Goal: Task Accomplishment & Management: Manage account settings

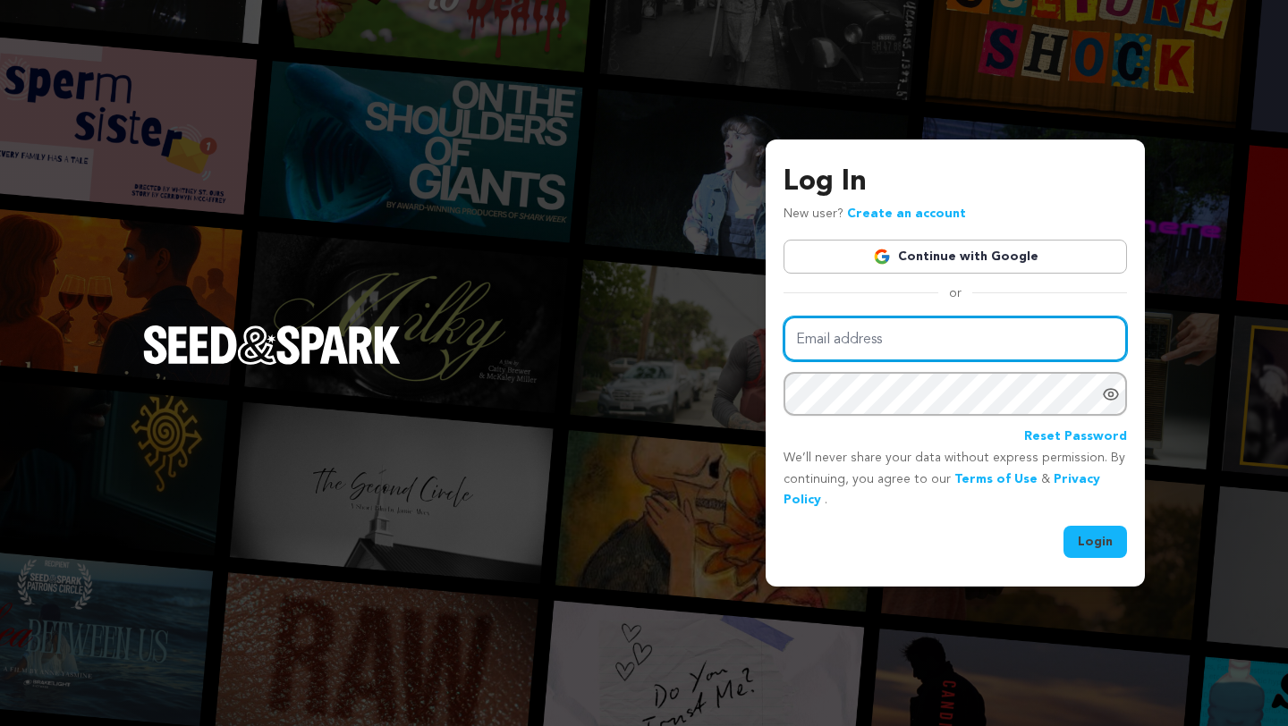
click at [928, 344] on input "Email address" at bounding box center [954, 340] width 343 height 46
type input "eboni@unlearnproductions.com"
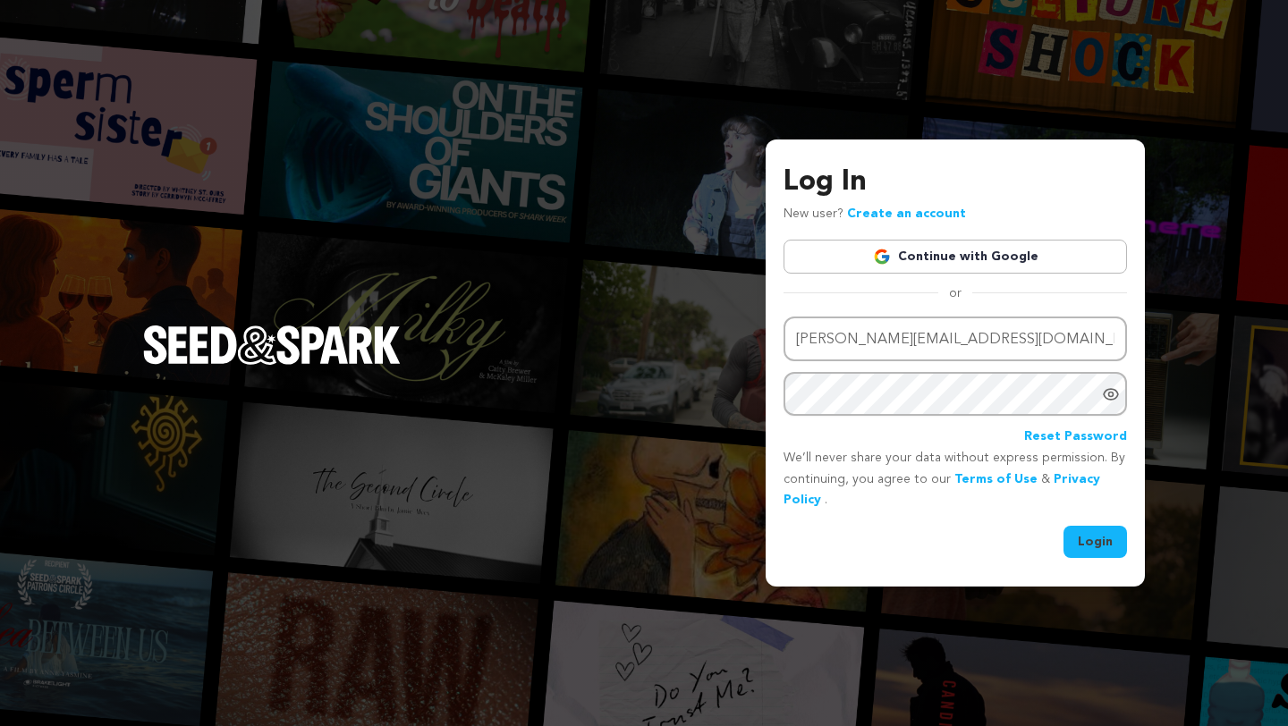
click at [1102, 537] on button "Login" at bounding box center [1094, 542] width 63 height 32
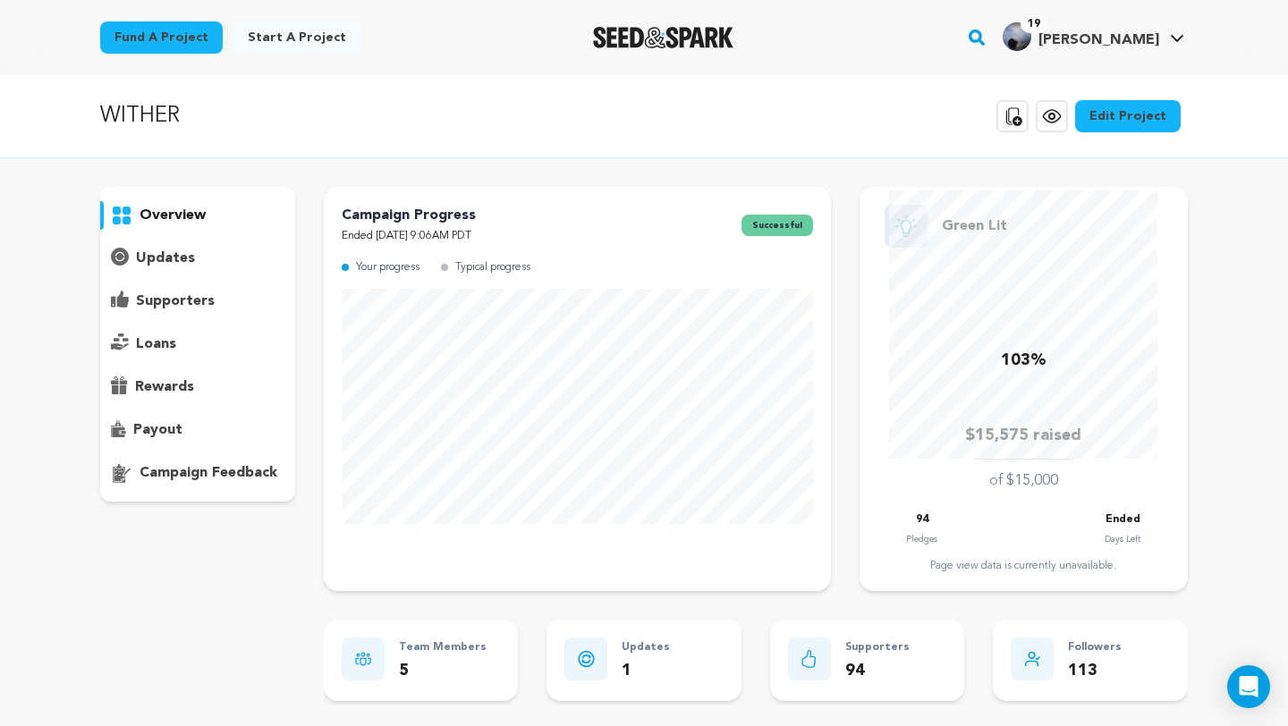
click at [177, 287] on div "supporters" at bounding box center [197, 301] width 195 height 29
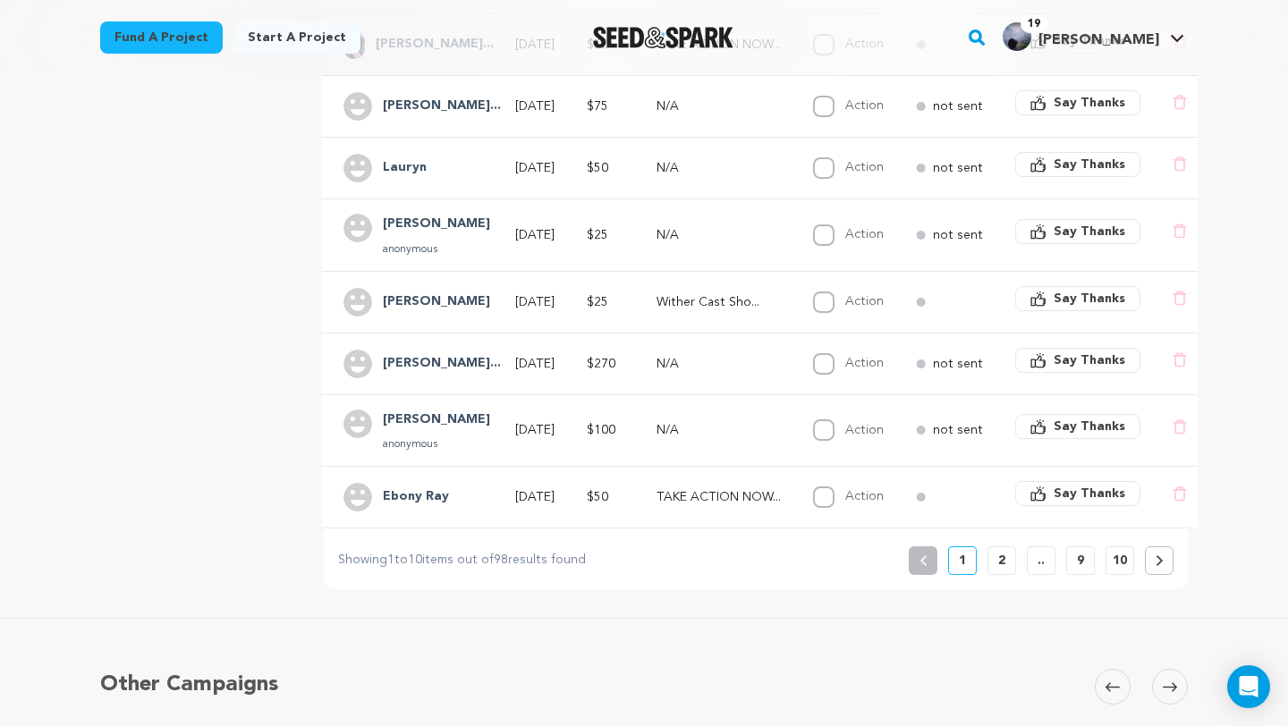
scroll to position [617, 0]
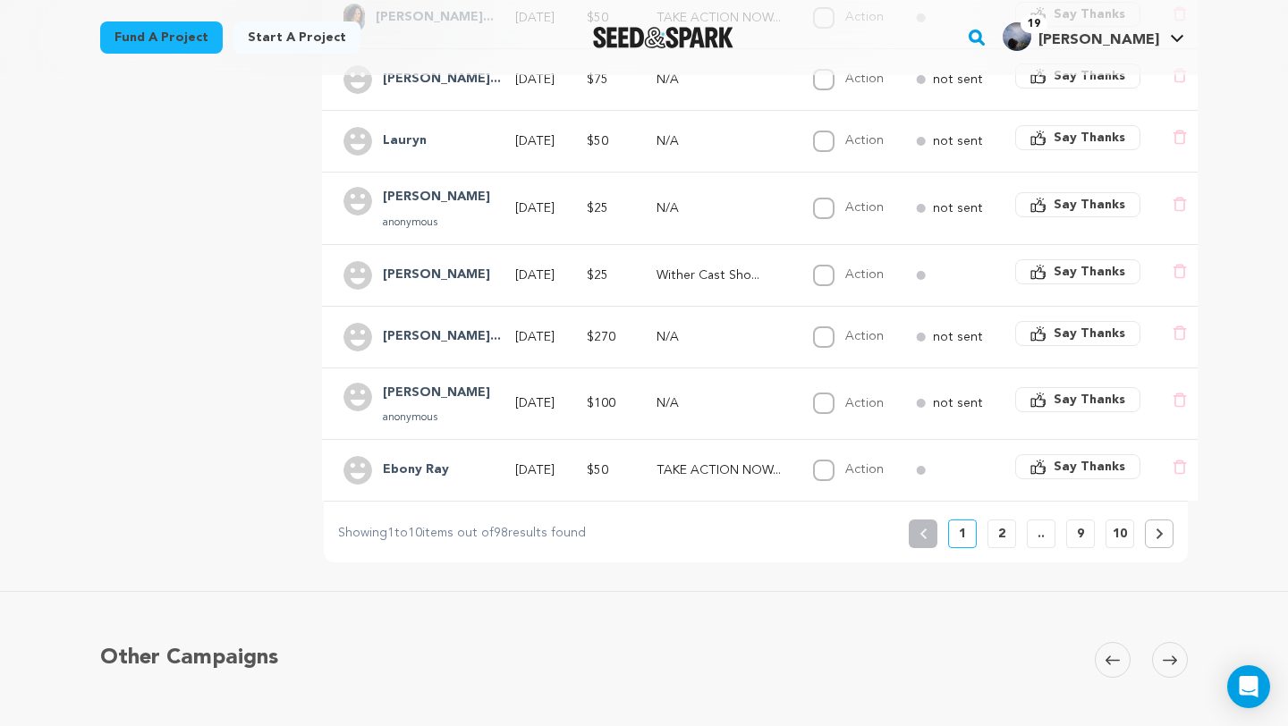
click at [1003, 525] on p "2" at bounding box center [1001, 534] width 7 height 18
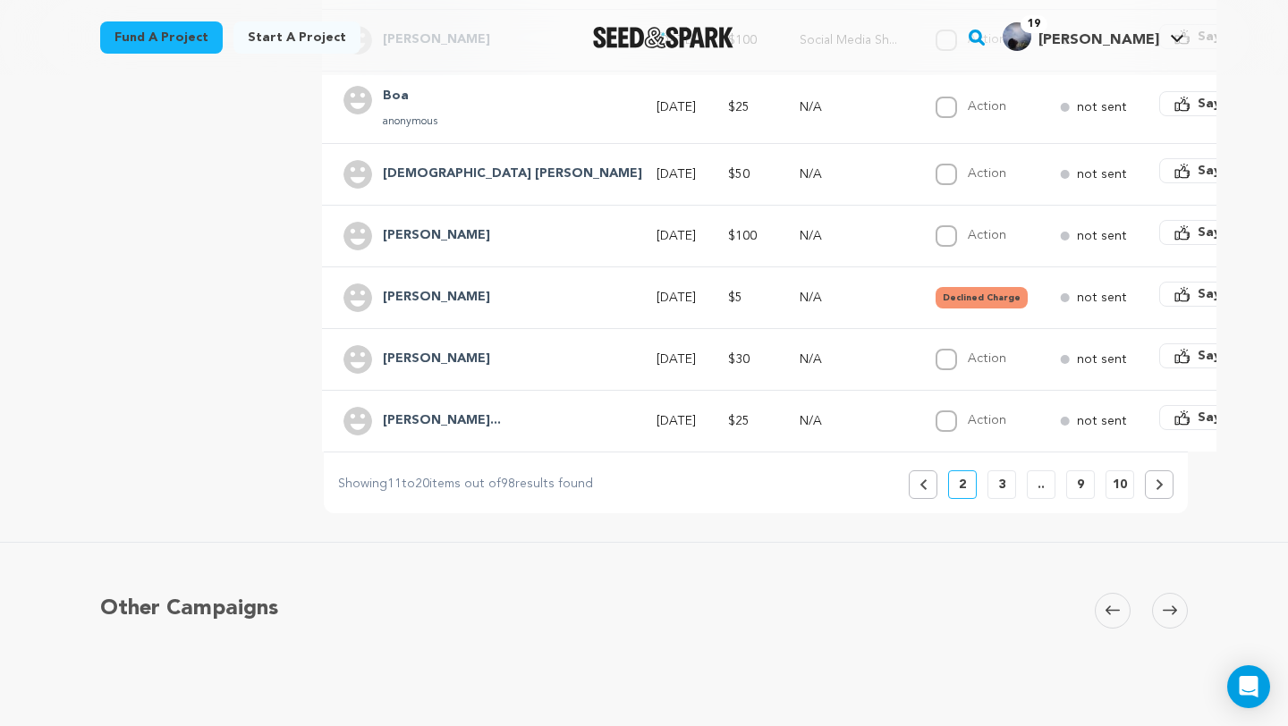
scroll to position [647, 0]
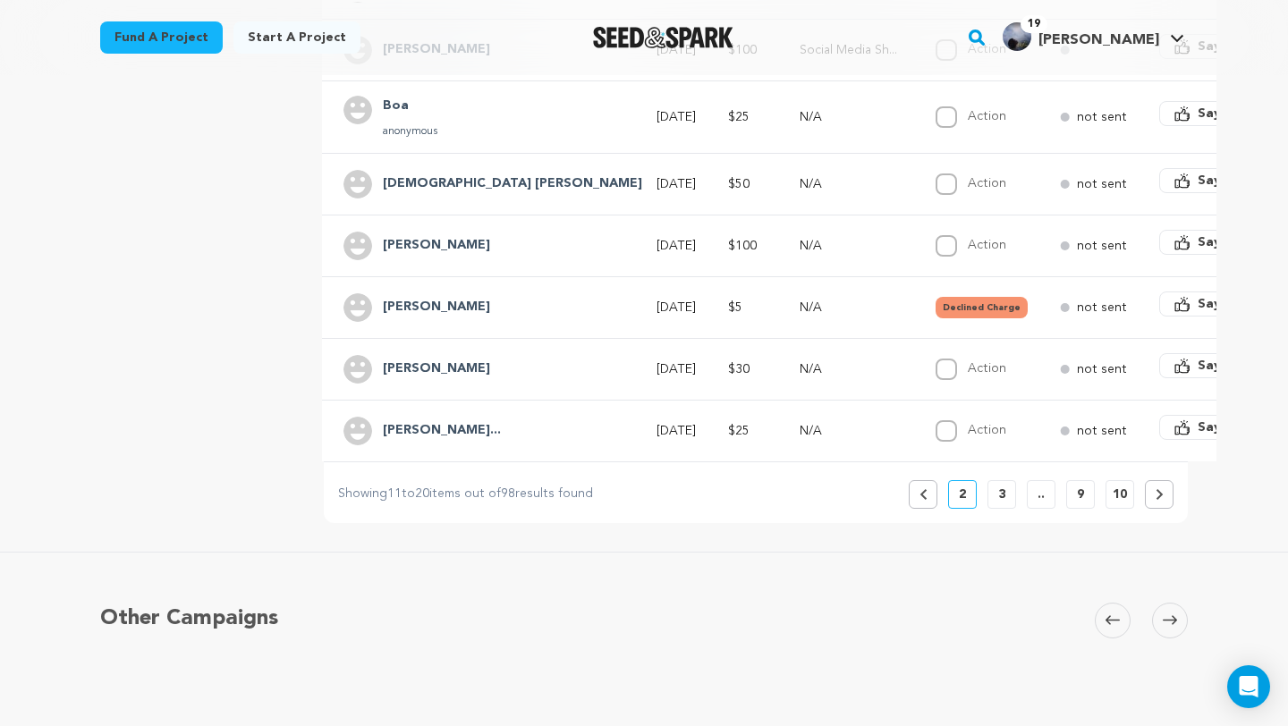
click at [998, 486] on p "3" at bounding box center [1001, 495] width 7 height 18
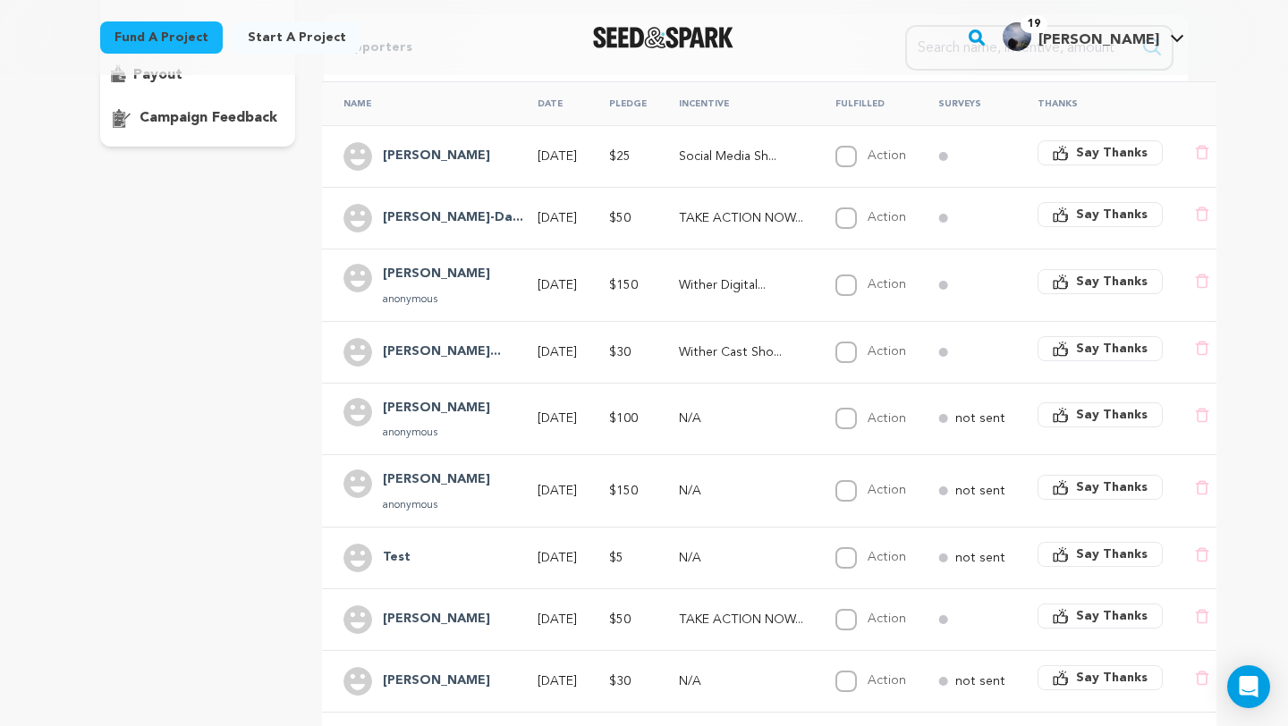
scroll to position [0, 0]
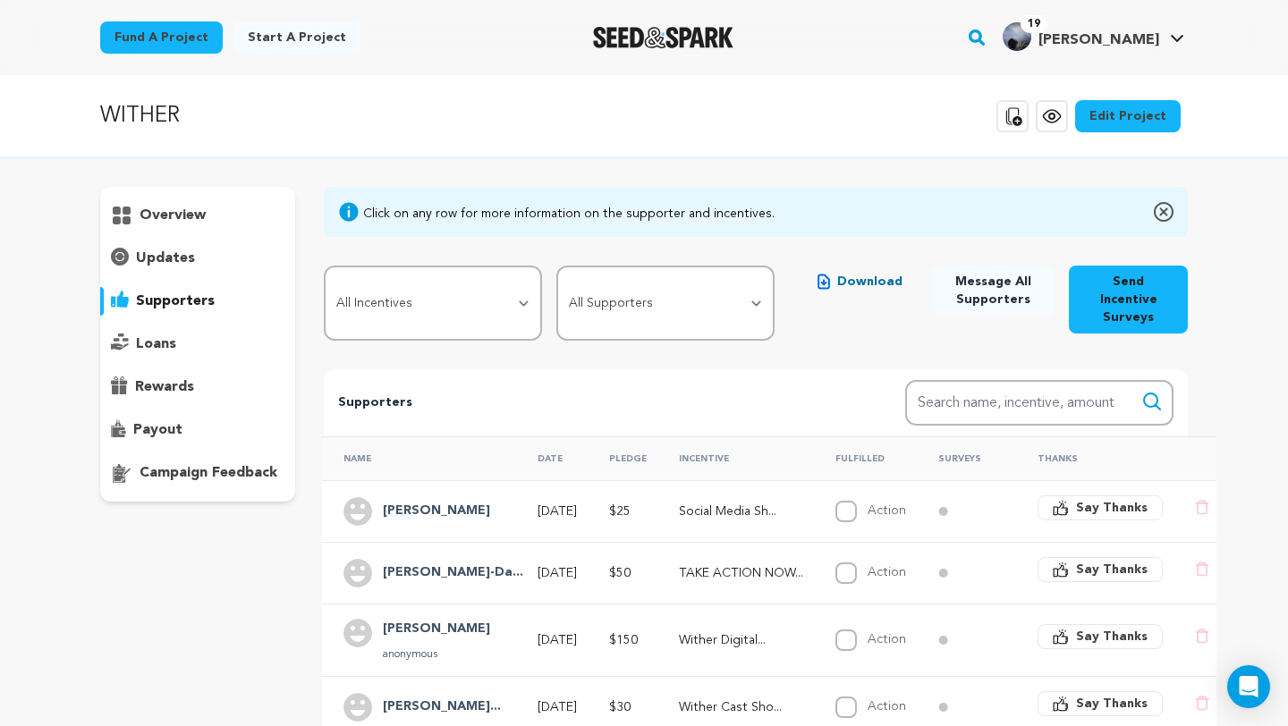
click at [859, 275] on span "Download" at bounding box center [869, 282] width 65 height 18
click at [681, 275] on select "All Supporters Survey not sent Survey incomplete Survey complete Incentive not …" at bounding box center [665, 303] width 218 height 75
click at [174, 299] on p "supporters" at bounding box center [175, 301] width 79 height 21
click at [730, 289] on select "All Supporters Survey not sent Survey incomplete Survey complete Incentive not …" at bounding box center [665, 303] width 218 height 75
click at [500, 300] on select "All Incentives Social Media Shoutout Wither Cast Shoutouts TAKE ACTION NOW: Hel…" at bounding box center [433, 303] width 218 height 75
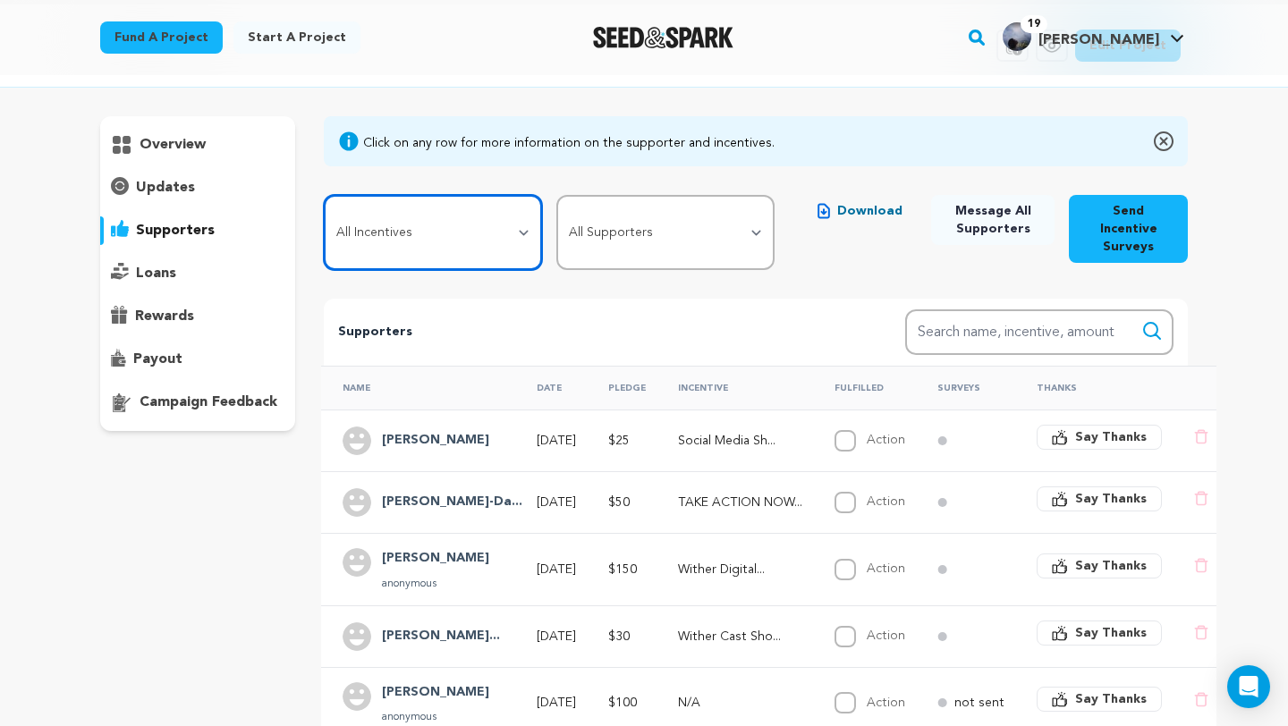
scroll to position [35, 0]
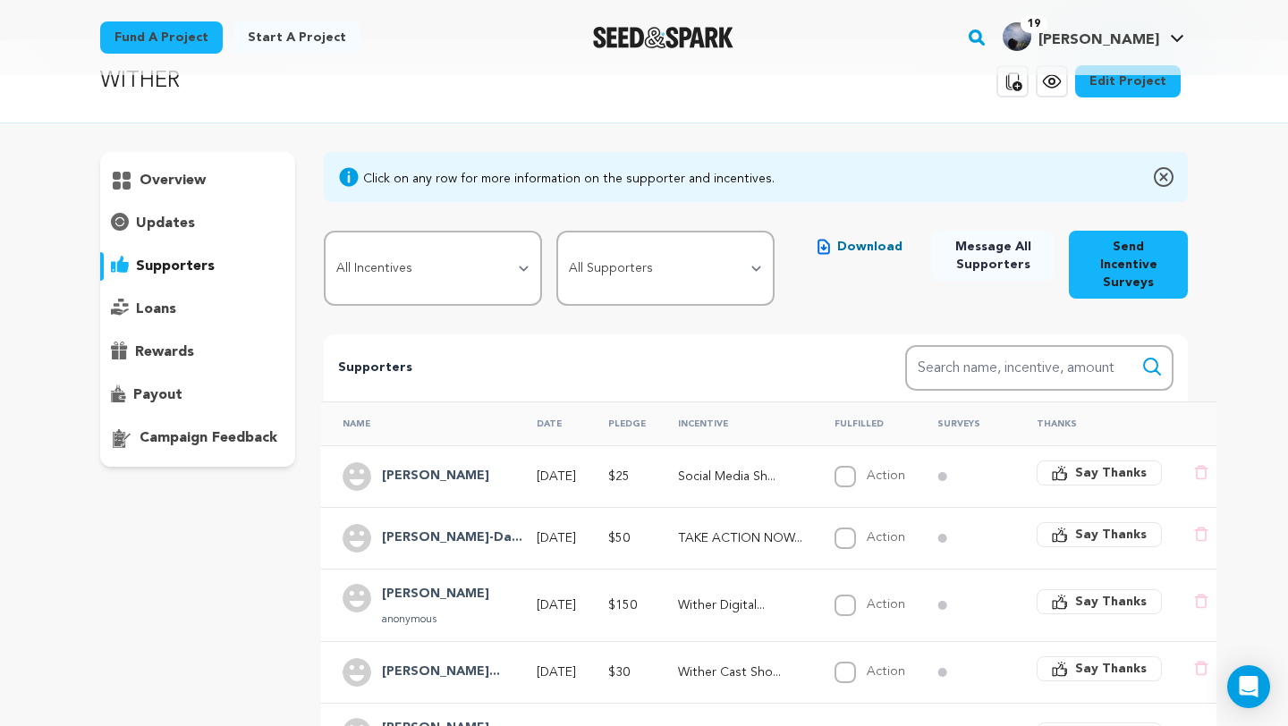
click at [984, 269] on span "Message All Supporters" at bounding box center [992, 256] width 95 height 36
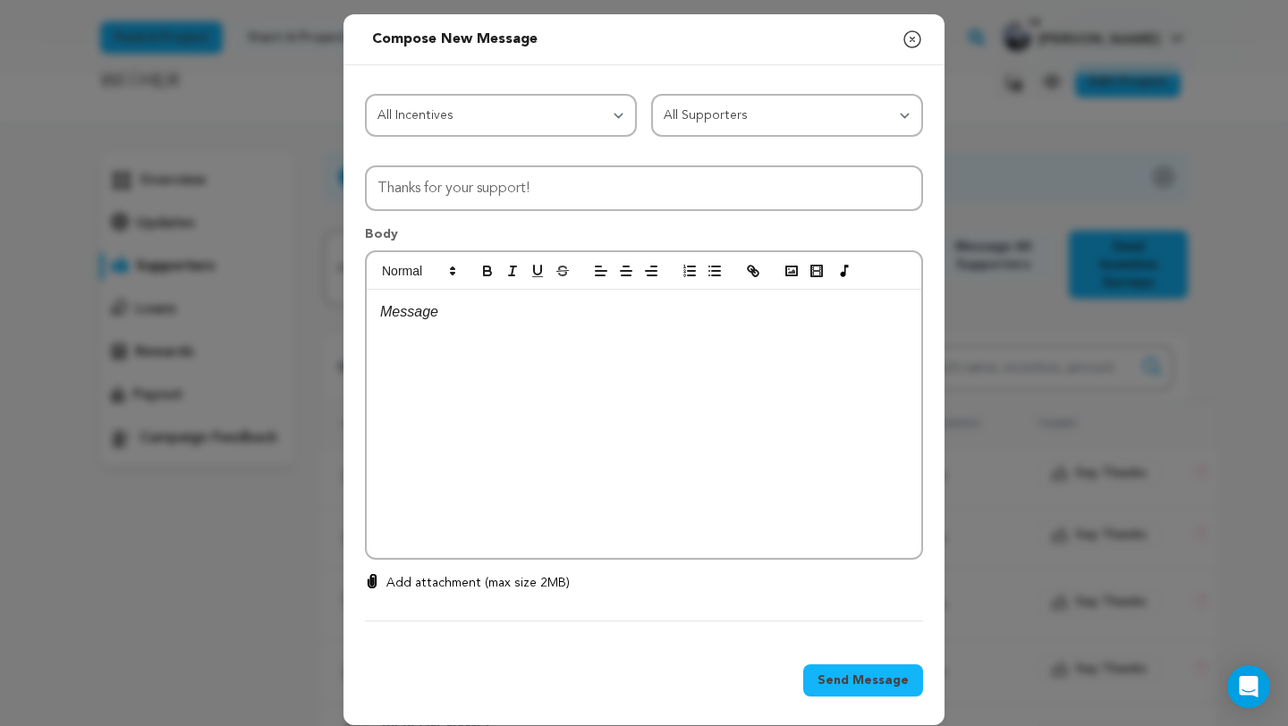
click at [604, 350] on div at bounding box center [644, 424] width 554 height 268
click at [910, 42] on icon "button" at bounding box center [911, 39] width 21 height 21
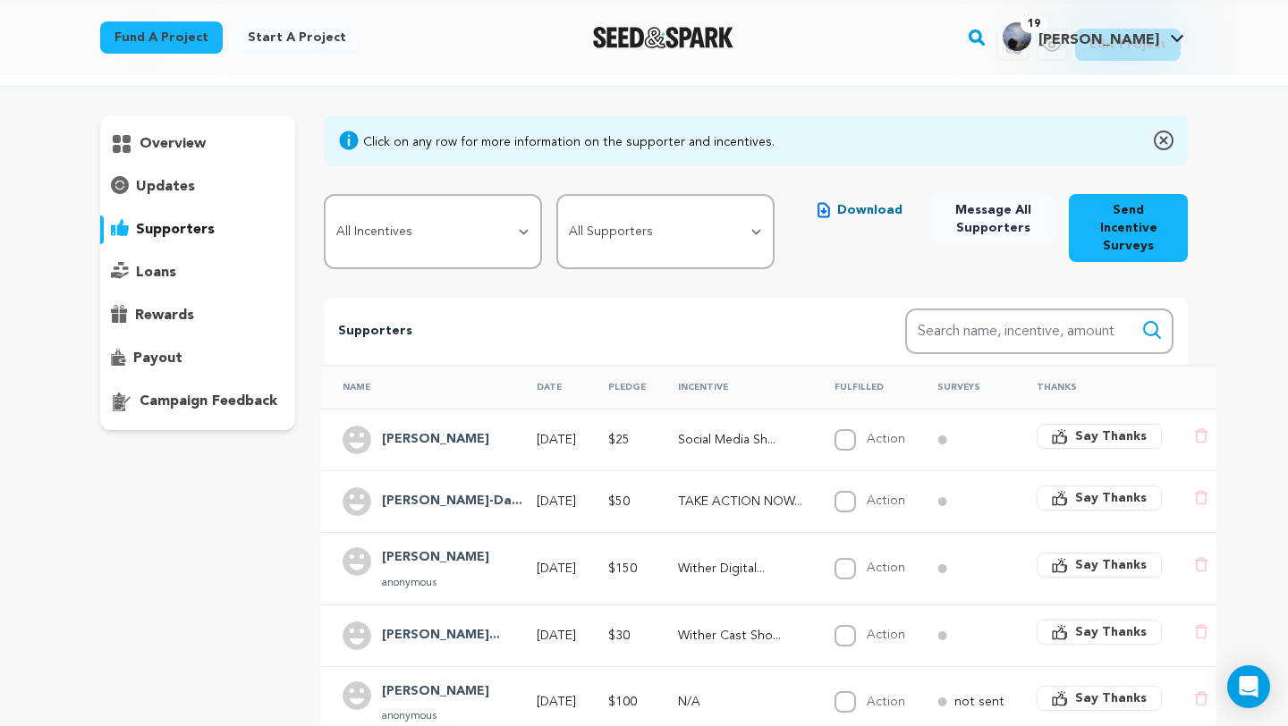
scroll to position [63, 0]
